Goal: Transaction & Acquisition: Purchase product/service

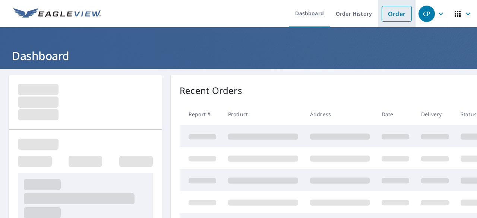
click at [390, 16] on link "Order" at bounding box center [397, 14] width 30 height 16
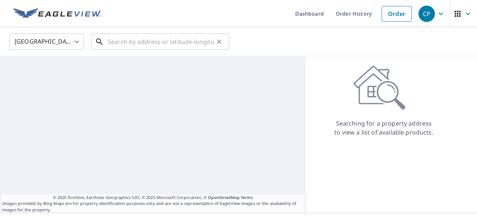
click at [179, 42] on input "text" at bounding box center [161, 41] width 106 height 21
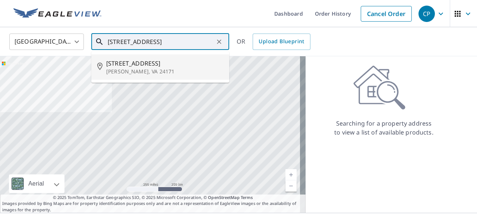
click at [142, 65] on span "[STREET_ADDRESS]" at bounding box center [164, 63] width 117 height 9
type input "[STREET_ADDRESS][PERSON_NAME]"
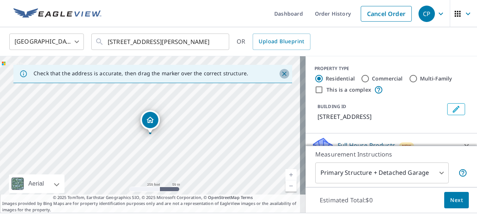
click at [281, 73] on icon "Close" at bounding box center [284, 73] width 7 height 7
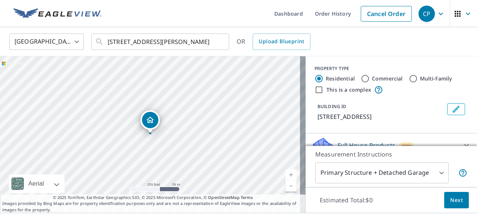
drag, startPoint x: 468, startPoint y: 88, endPoint x: 326, endPoint y: 39, distance: 151.0
click at [326, 39] on div "United States [GEOGRAPHIC_DATA] ​ [STREET_ADDRESS][PERSON_NAME] ​ OR Upload Blu…" at bounding box center [236, 42] width 465 height 18
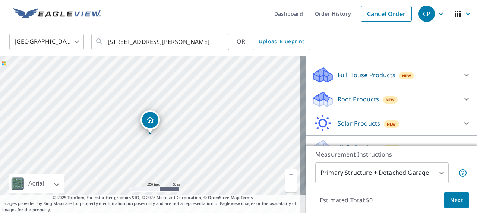
scroll to position [84, 0]
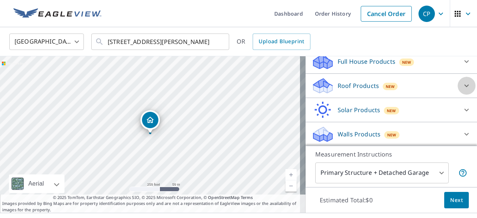
click at [462, 83] on icon at bounding box center [466, 85] width 9 height 9
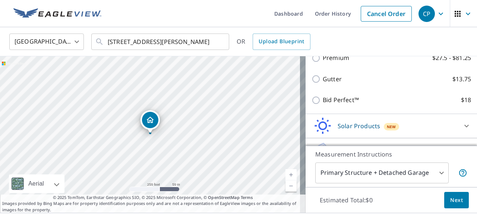
scroll to position [132, 0]
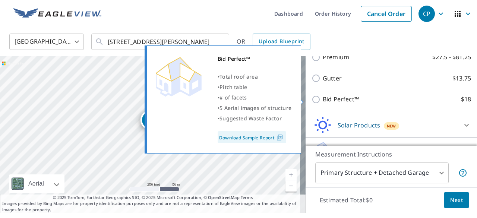
click at [312, 100] on input "Bid Perfect™ $18" at bounding box center [317, 99] width 11 height 9
checkbox input "true"
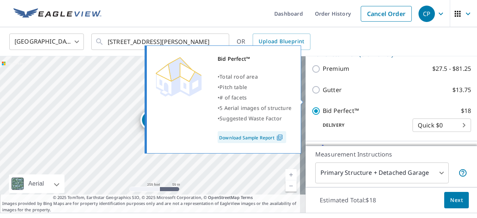
scroll to position [143, 0]
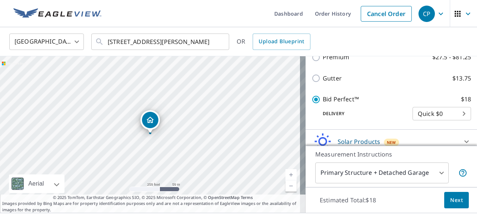
click at [451, 198] on span "Next" at bounding box center [457, 200] width 13 height 9
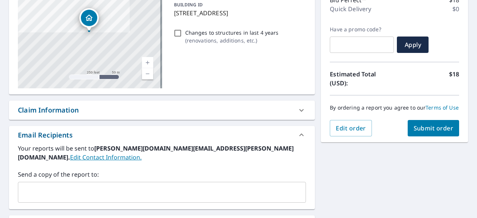
scroll to position [106, 0]
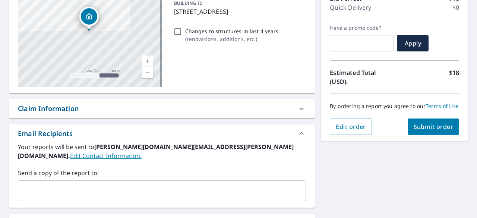
click at [424, 131] on span "Submit order" at bounding box center [434, 127] width 40 height 8
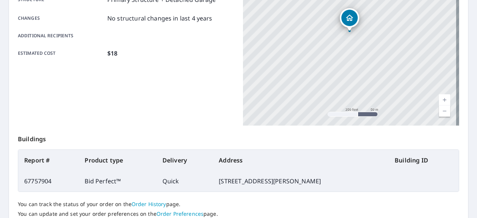
scroll to position [210, 0]
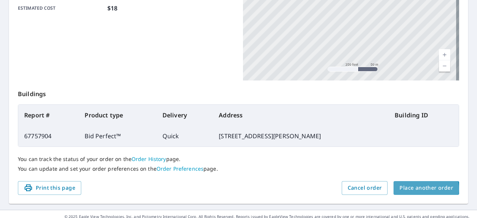
click at [421, 189] on span "Place another order" at bounding box center [427, 187] width 54 height 9
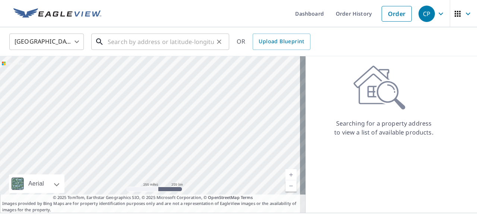
click at [157, 41] on input "text" at bounding box center [161, 41] width 106 height 21
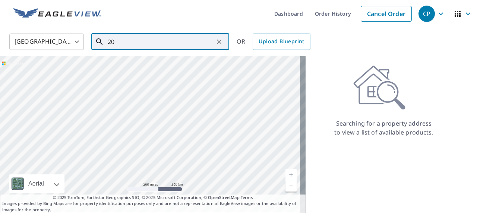
type input "2"
